Goal: Information Seeking & Learning: Find specific page/section

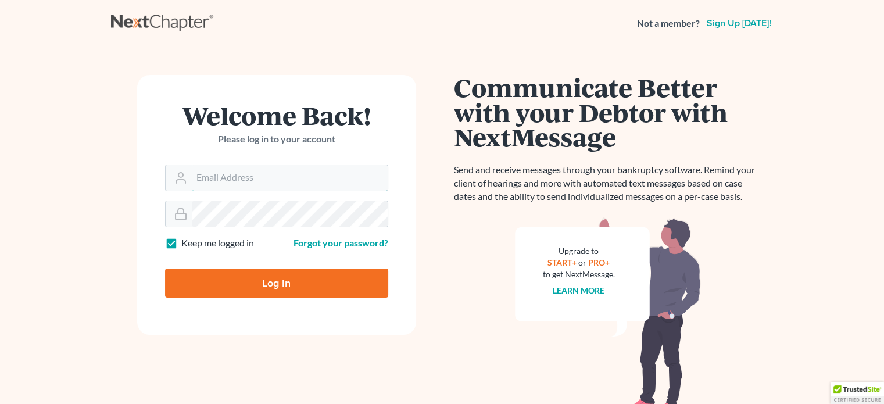
type input "[PERSON_NAME][EMAIL_ADDRESS][DOMAIN_NAME]"
click at [286, 281] on input "Log In" at bounding box center [276, 283] width 223 height 29
type input "Thinking..."
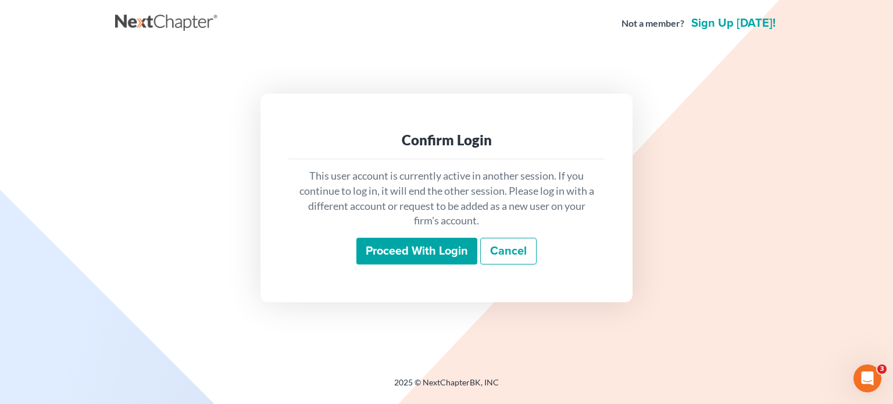
drag, startPoint x: 435, startPoint y: 259, endPoint x: 431, endPoint y: 246, distance: 14.0
click at [432, 255] on input "Proceed with login" at bounding box center [416, 251] width 121 height 27
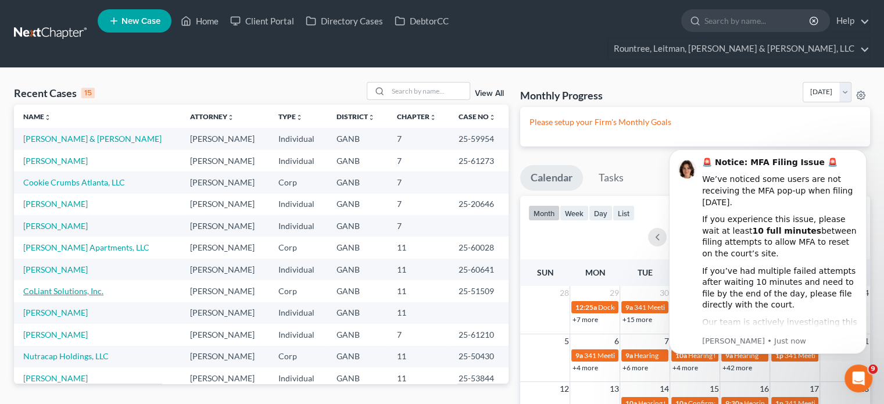
click at [80, 286] on link "CoLiant Solutions, Inc." at bounding box center [63, 291] width 80 height 10
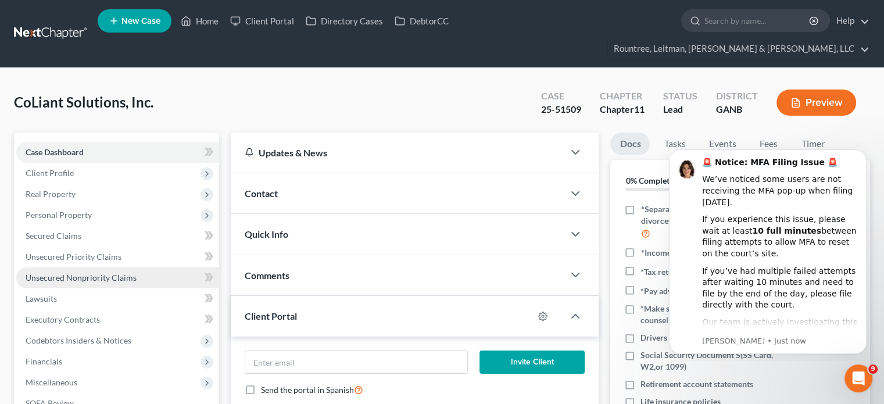
click at [70, 273] on span "Unsecured Nonpriority Claims" at bounding box center [81, 278] width 111 height 10
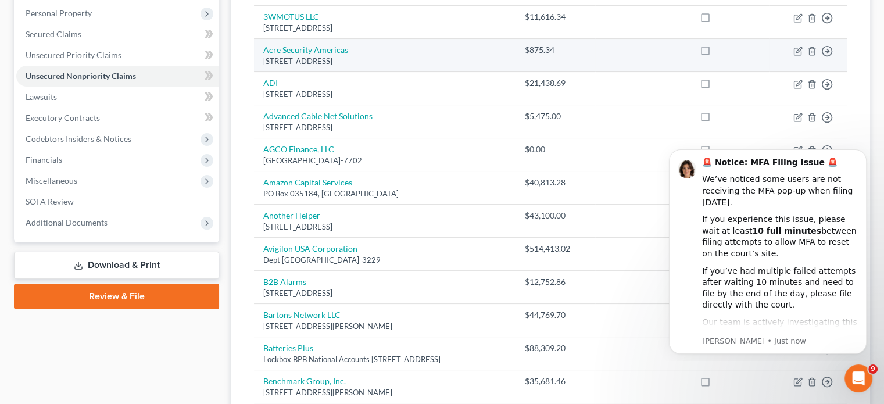
scroll to position [291, 0]
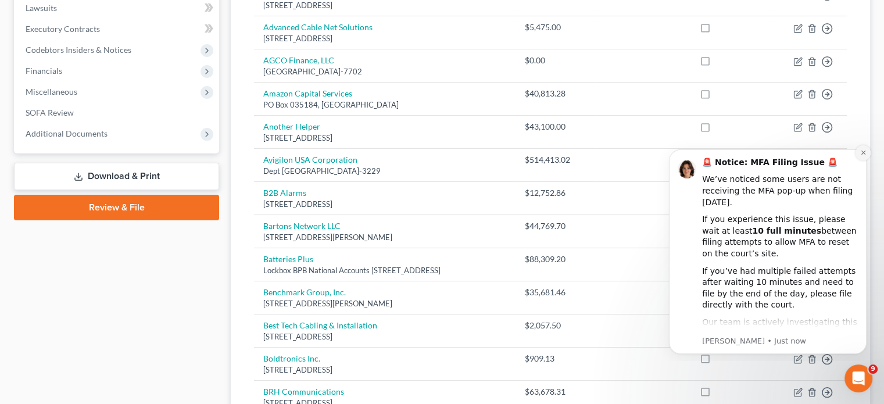
click at [862, 152] on icon "Dismiss notification" at bounding box center [863, 152] width 6 height 6
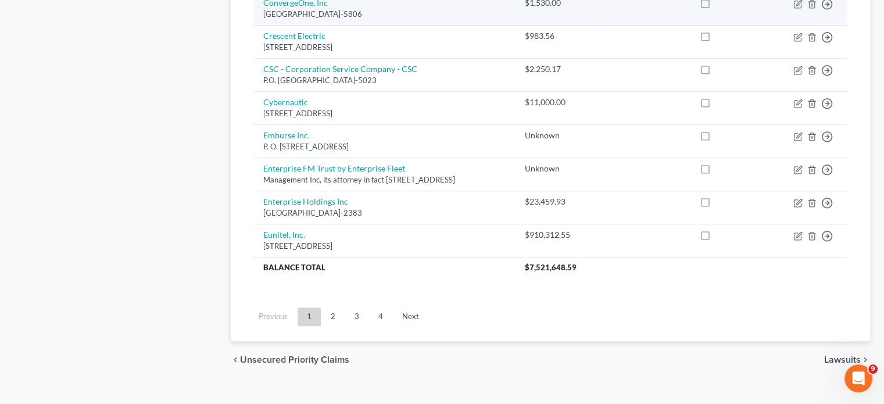
scroll to position [958, 0]
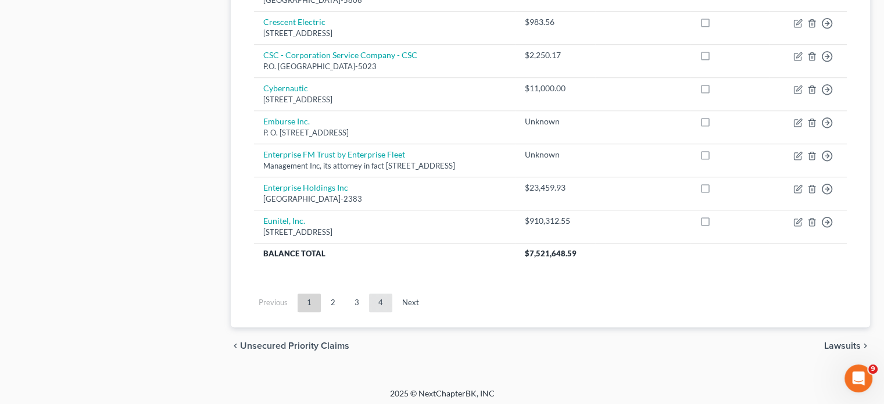
click at [384, 297] on link "4" at bounding box center [380, 303] width 23 height 19
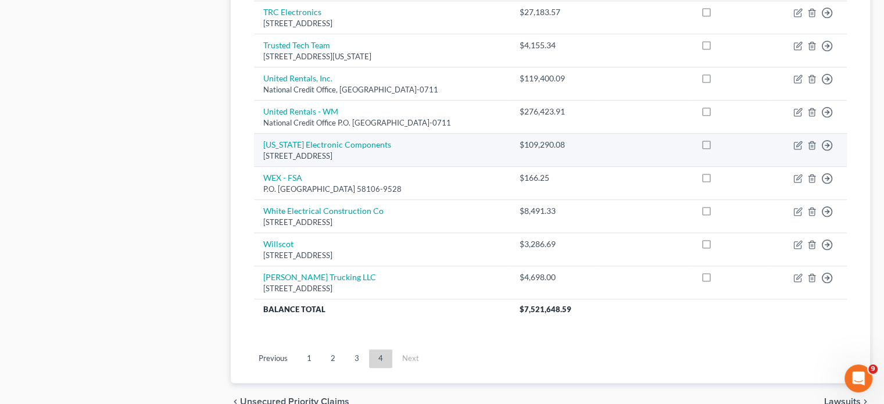
scroll to position [673, 0]
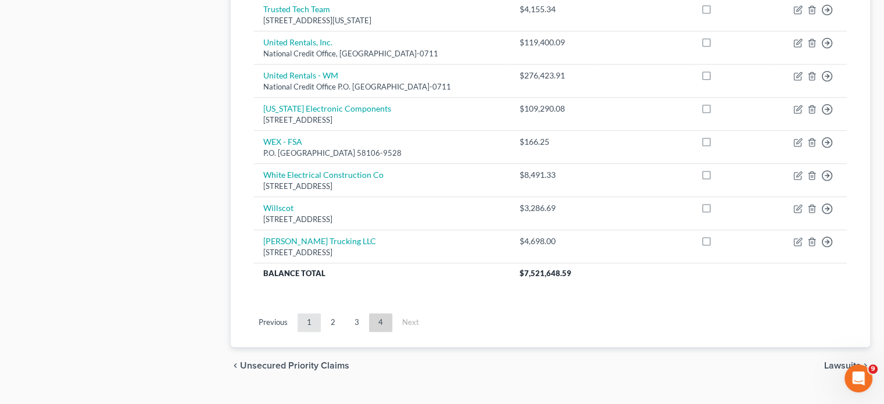
click at [306, 313] on link "1" at bounding box center [309, 322] width 23 height 19
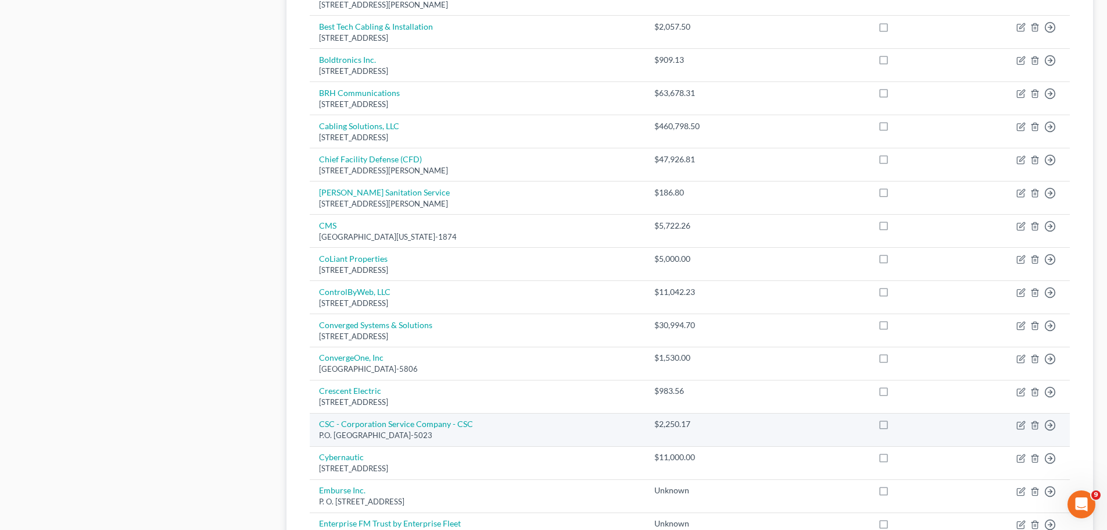
scroll to position [499, 0]
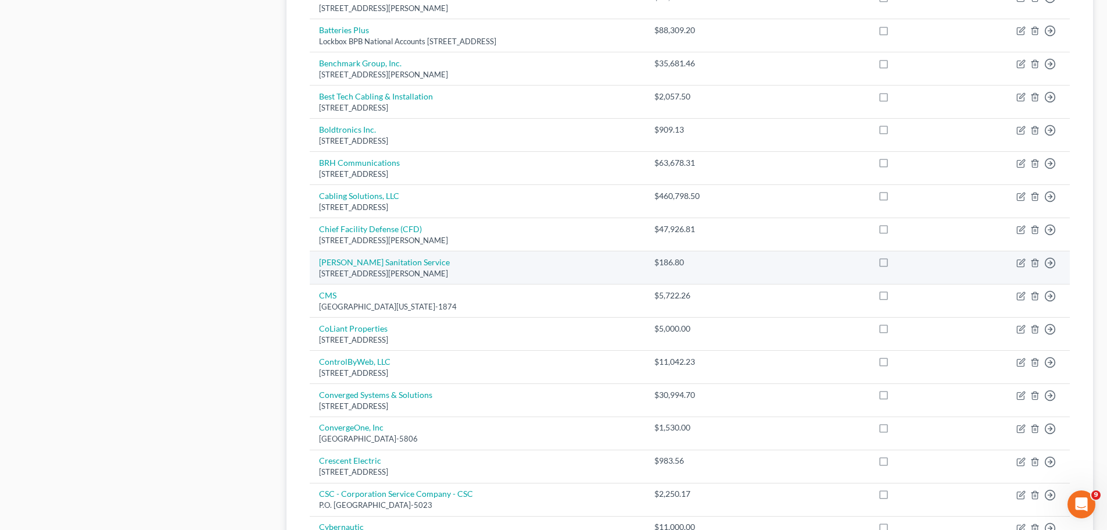
click at [747, 266] on td "$186.80" at bounding box center [696, 267] width 102 height 33
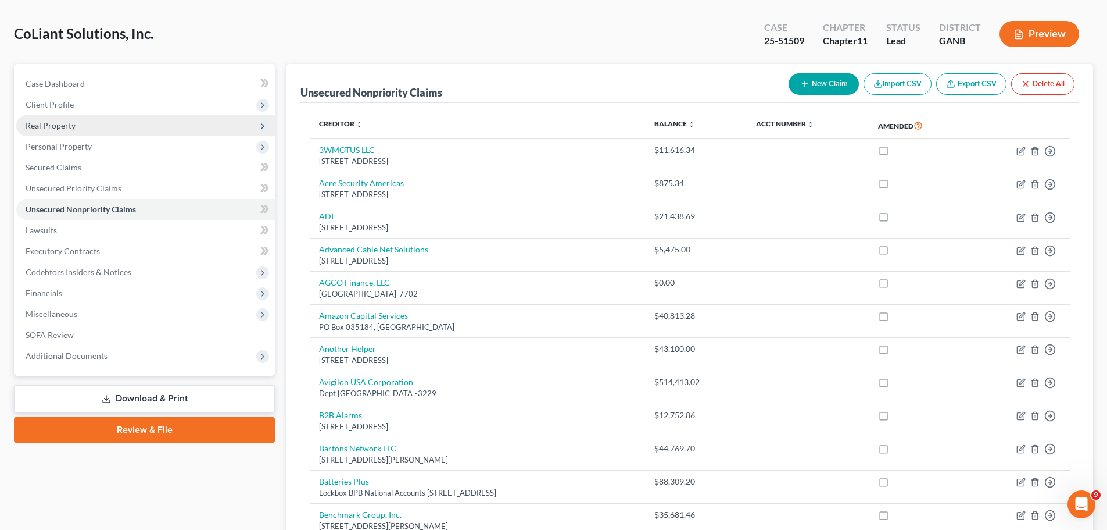
scroll to position [34, 0]
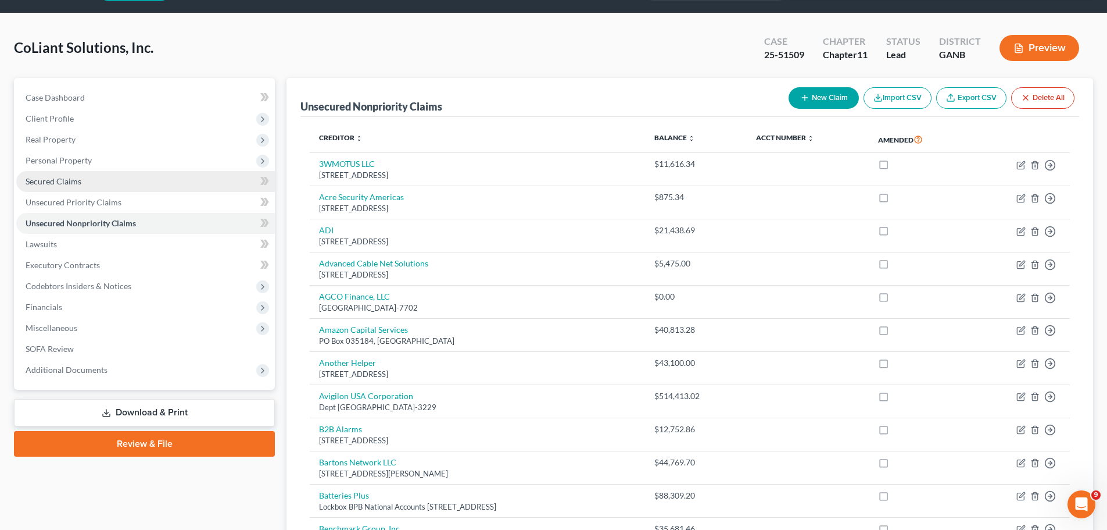
click at [55, 181] on span "Secured Claims" at bounding box center [54, 181] width 56 height 10
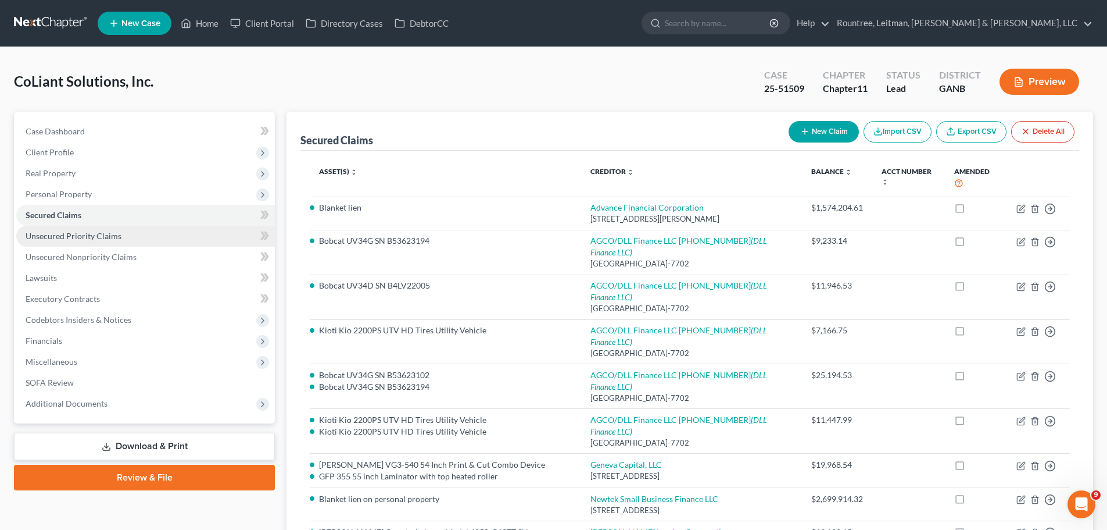
click at [93, 241] on link "Unsecured Priority Claims" at bounding box center [145, 236] width 259 height 21
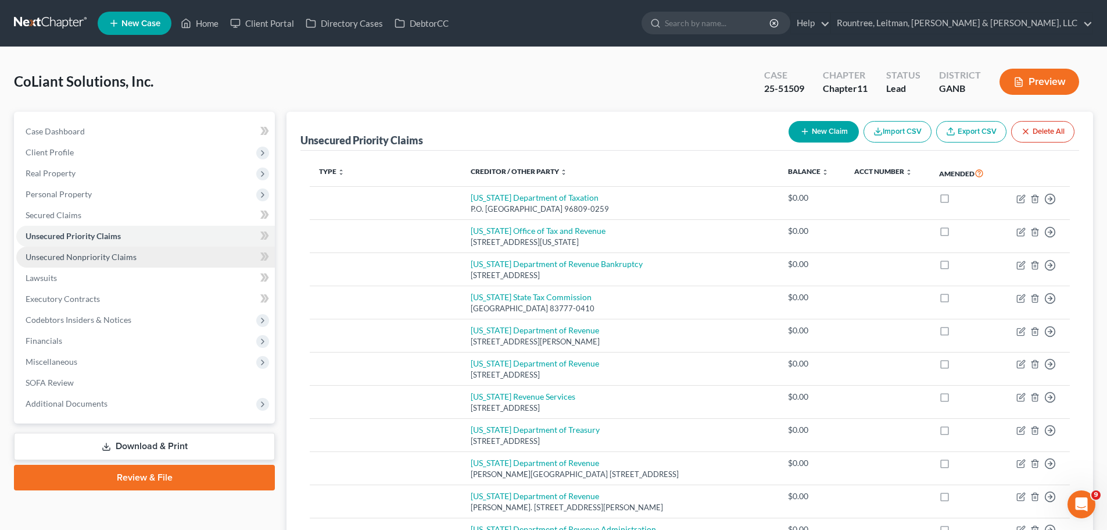
click at [95, 259] on span "Unsecured Nonpriority Claims" at bounding box center [81, 257] width 111 height 10
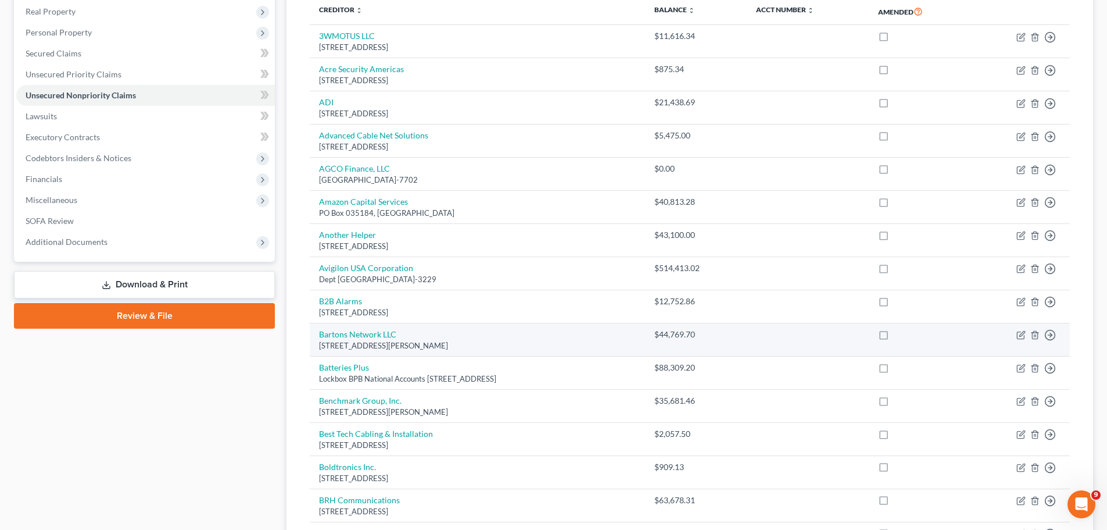
scroll to position [174, 0]
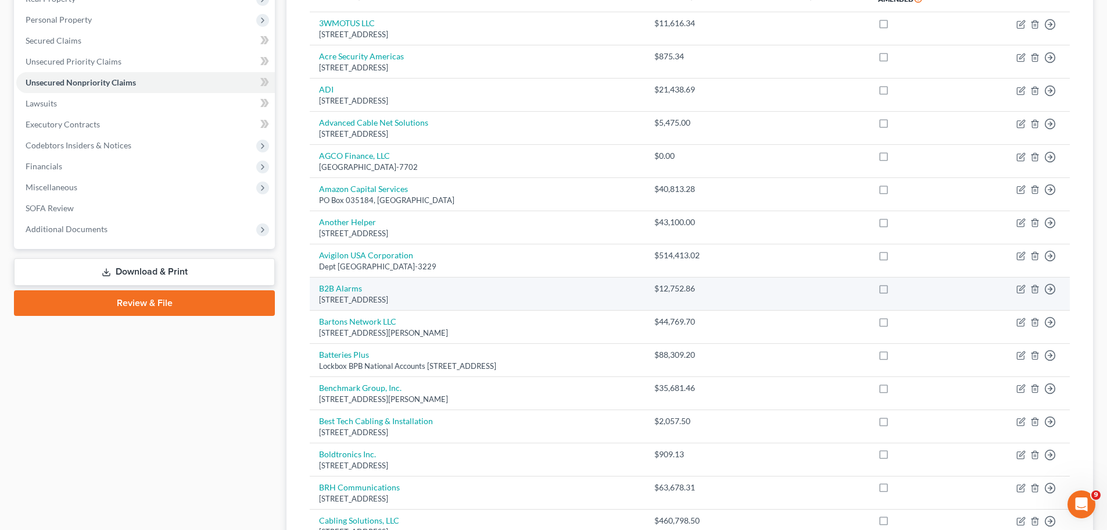
click at [464, 277] on td "B2B Alarms 9605 US HWY 90 W. #154, San Antonio, TX 78245" at bounding box center [477, 293] width 335 height 33
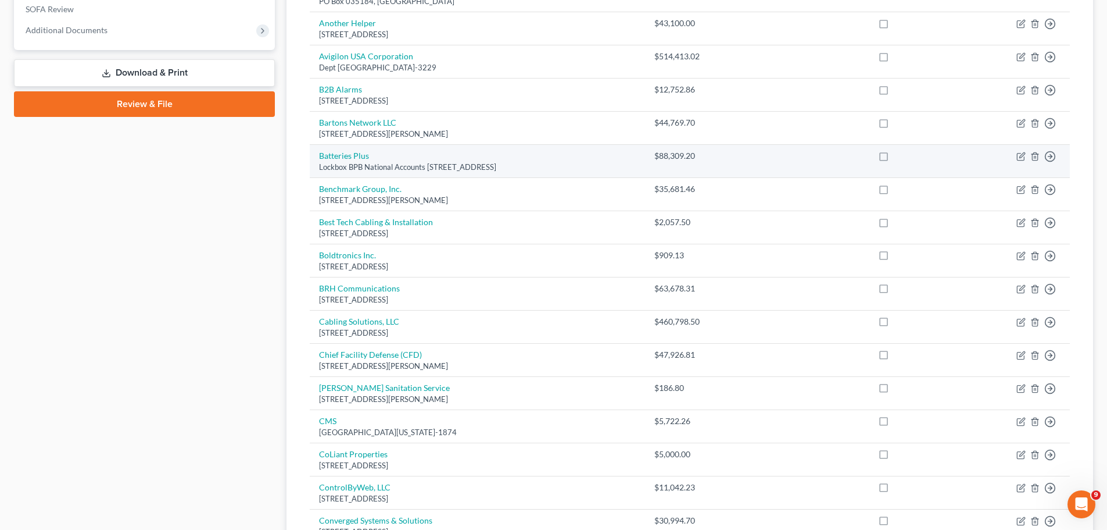
scroll to position [465, 0]
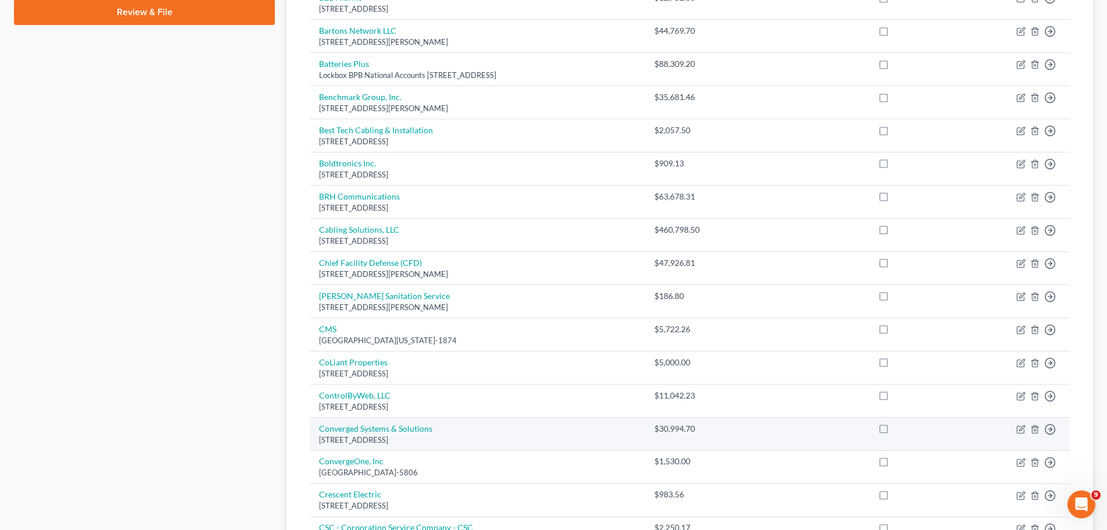
click at [502, 403] on td "Converged Systems & Solutions #38 Pine Road, Bridgetown Barbados, WI B111113" at bounding box center [477, 433] width 335 height 33
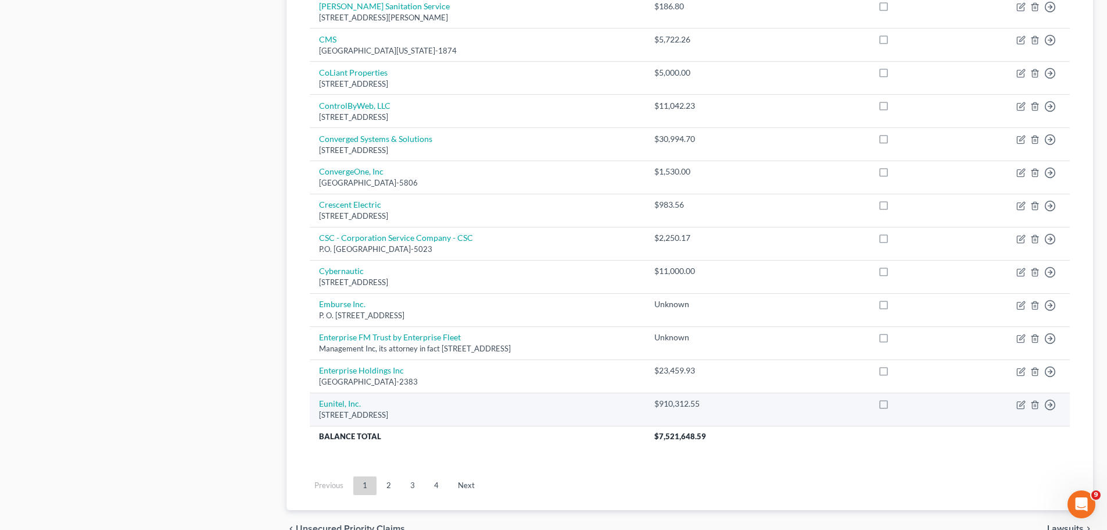
scroll to position [756, 0]
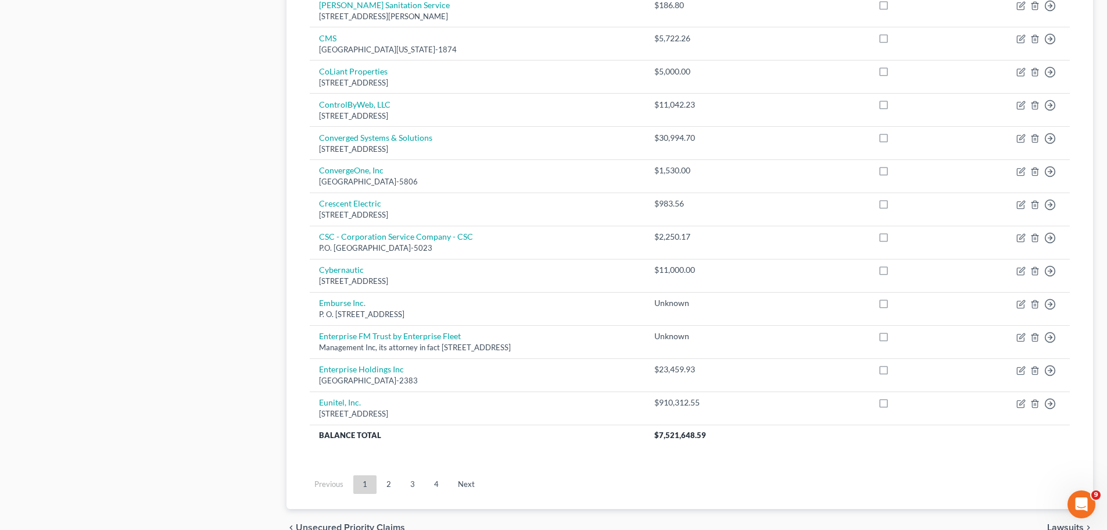
drag, startPoint x: 394, startPoint y: 484, endPoint x: 395, endPoint y: 477, distance: 7.8
click at [394, 403] on link "2" at bounding box center [388, 484] width 23 height 19
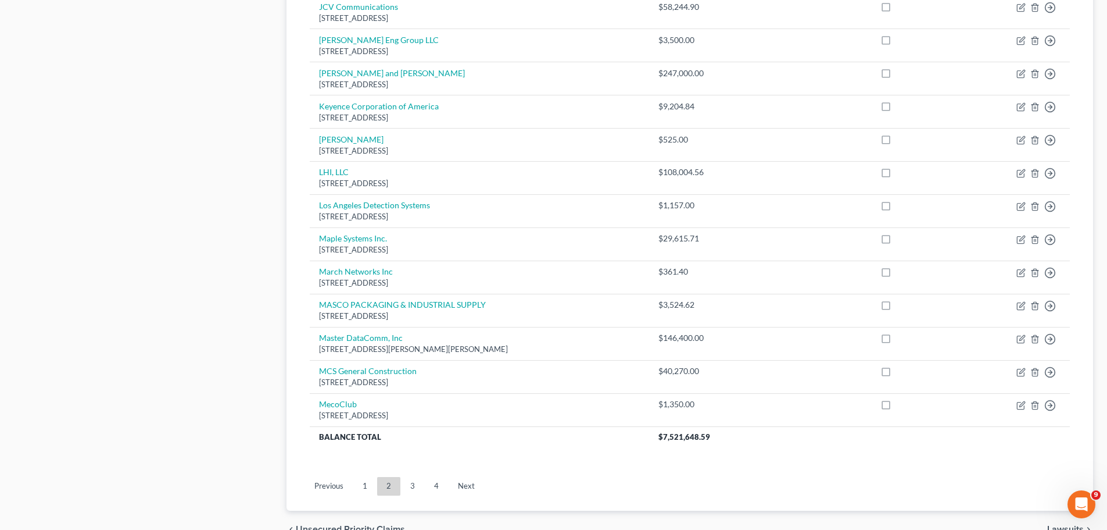
scroll to position [814, 0]
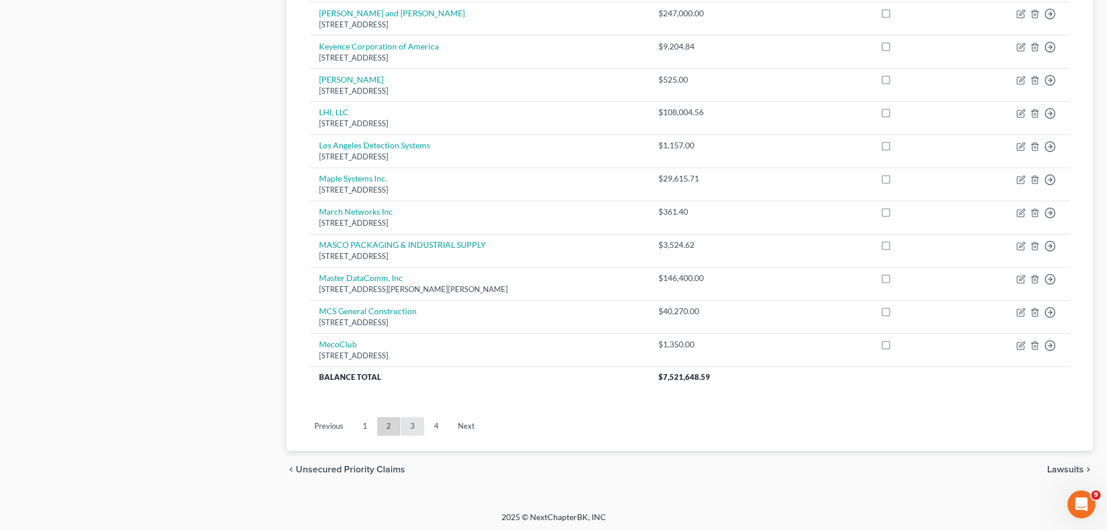
click at [414, 403] on link "3" at bounding box center [412, 426] width 23 height 19
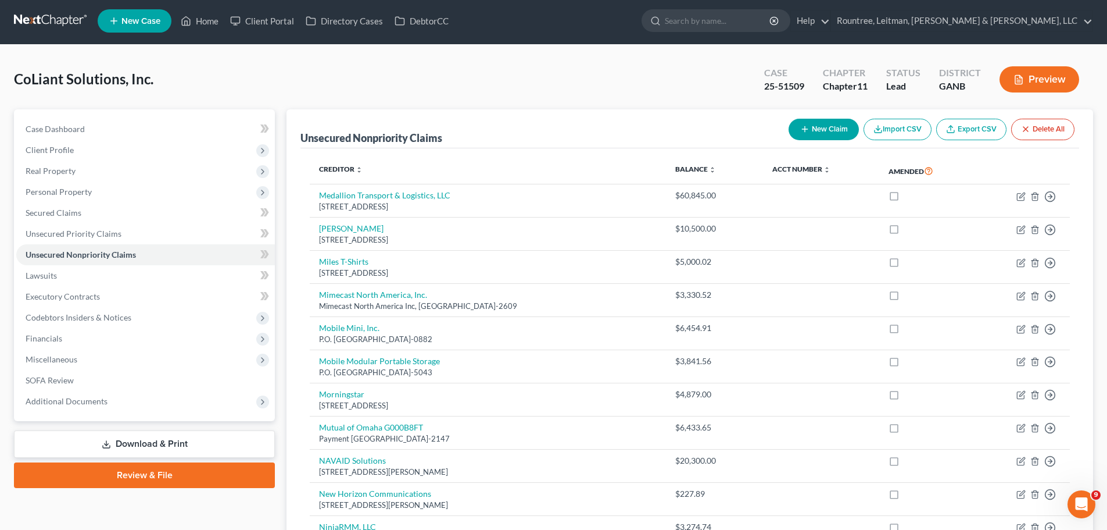
scroll to position [0, 0]
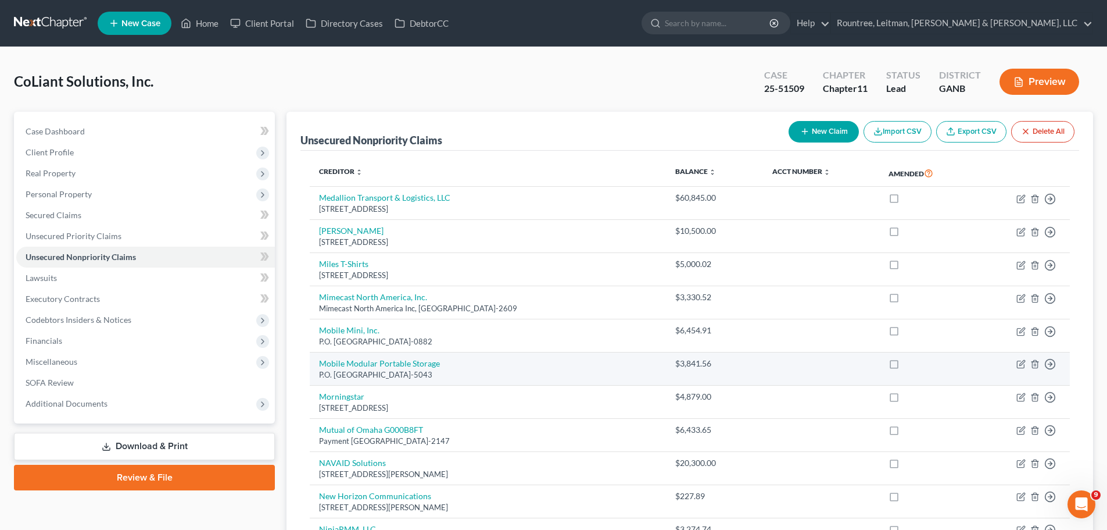
click at [471, 379] on div "P.O. Box 45043, San Francisco, CA 94145-5043" at bounding box center [488, 374] width 338 height 11
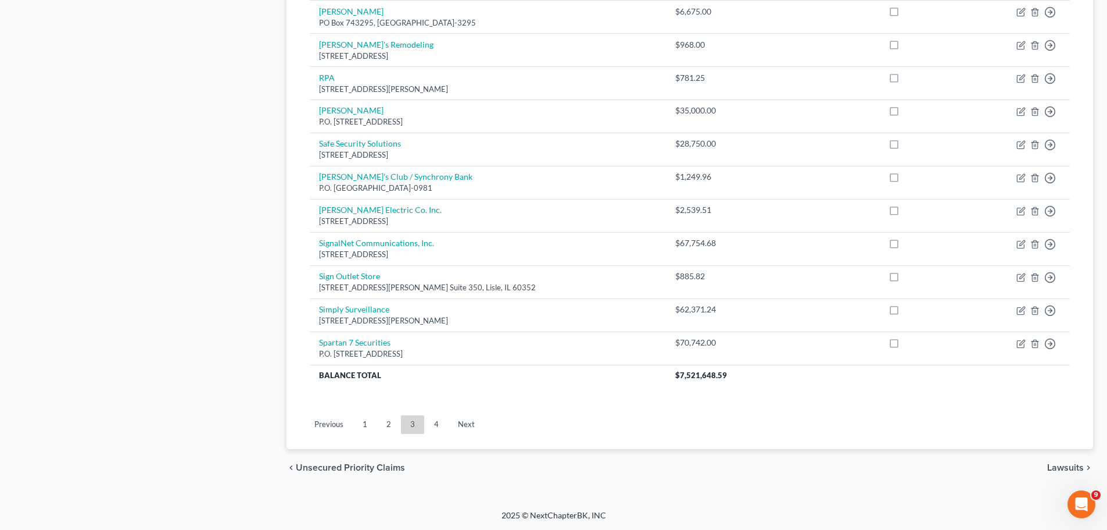
scroll to position [816, 0]
click at [384, 403] on link "2" at bounding box center [388, 423] width 23 height 19
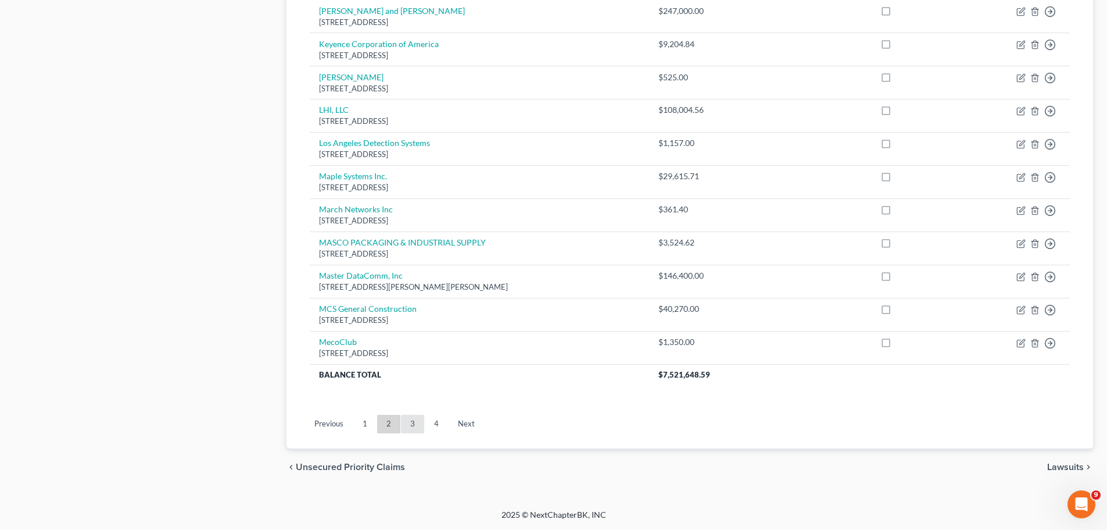
click at [417, 403] on link "3" at bounding box center [412, 423] width 23 height 19
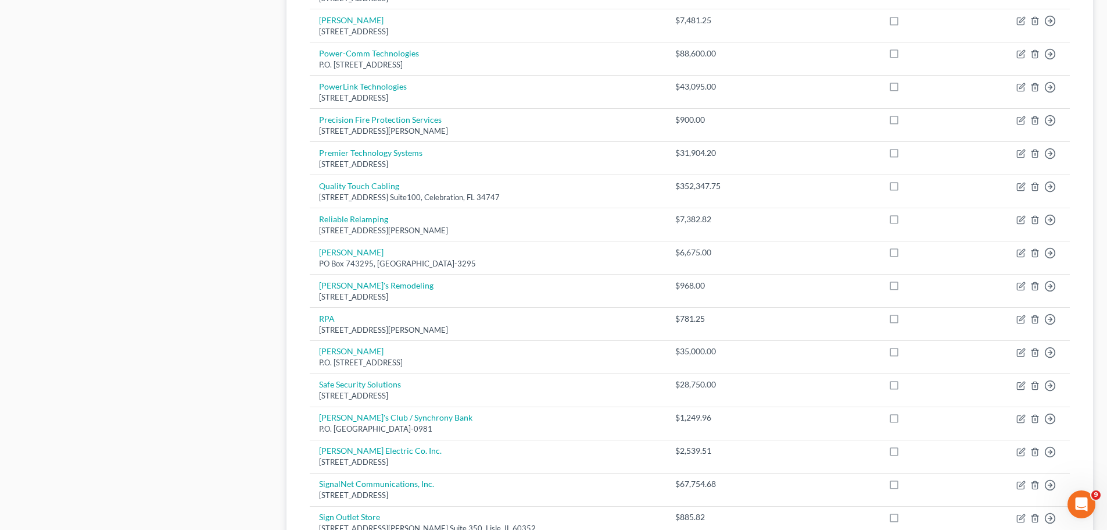
scroll to position [525, 0]
